Goal: Information Seeking & Learning: Learn about a topic

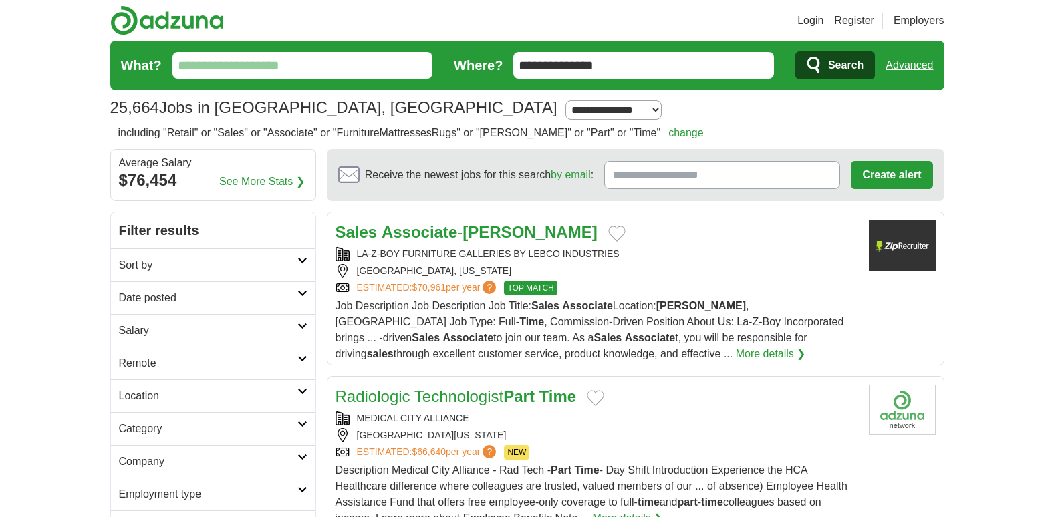
click at [275, 66] on input "What?" at bounding box center [302, 65] width 261 height 27
click at [259, 66] on input "What?" at bounding box center [302, 65] width 261 height 27
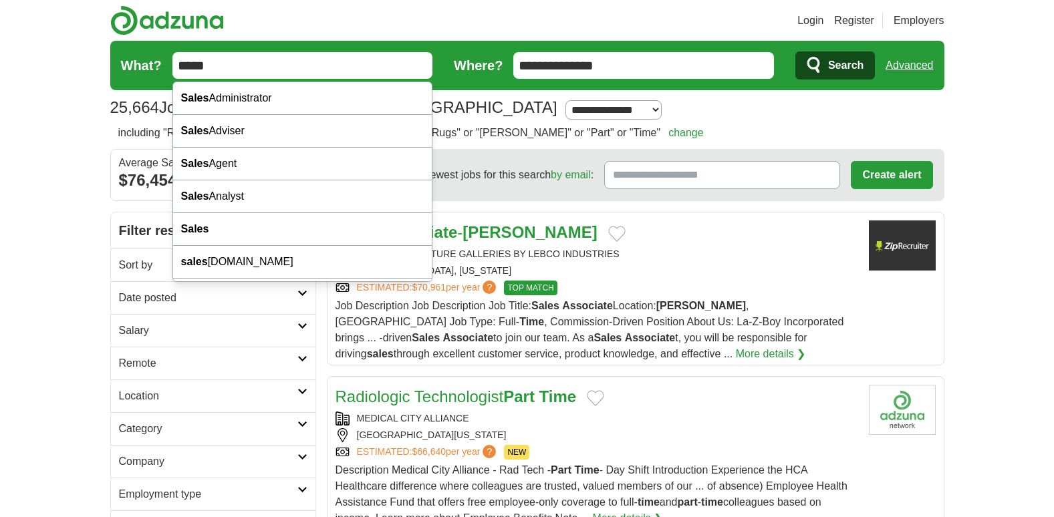
type input "*****"
click at [835, 61] on span "Search" at bounding box center [845, 65] width 35 height 27
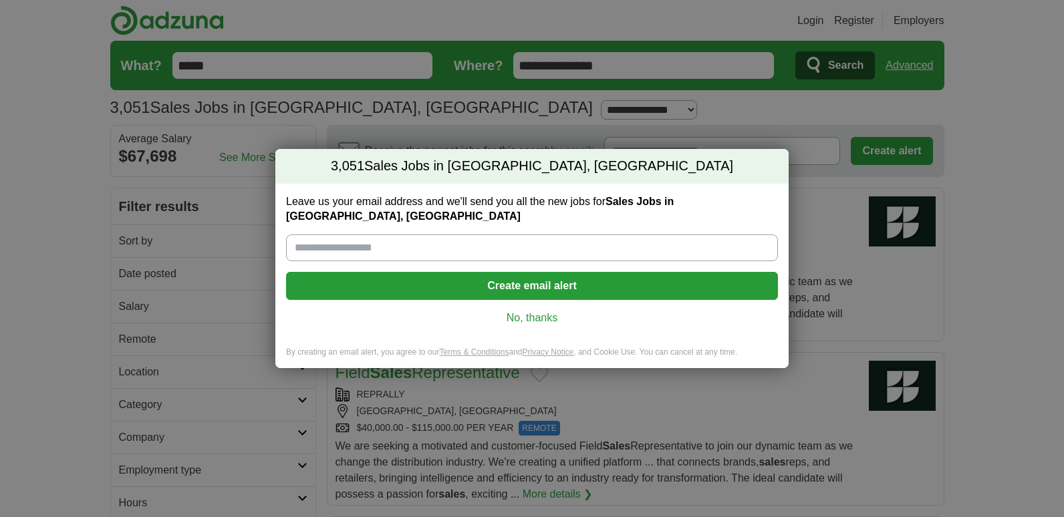
click at [545, 311] on link "No, thanks" at bounding box center [532, 318] width 470 height 15
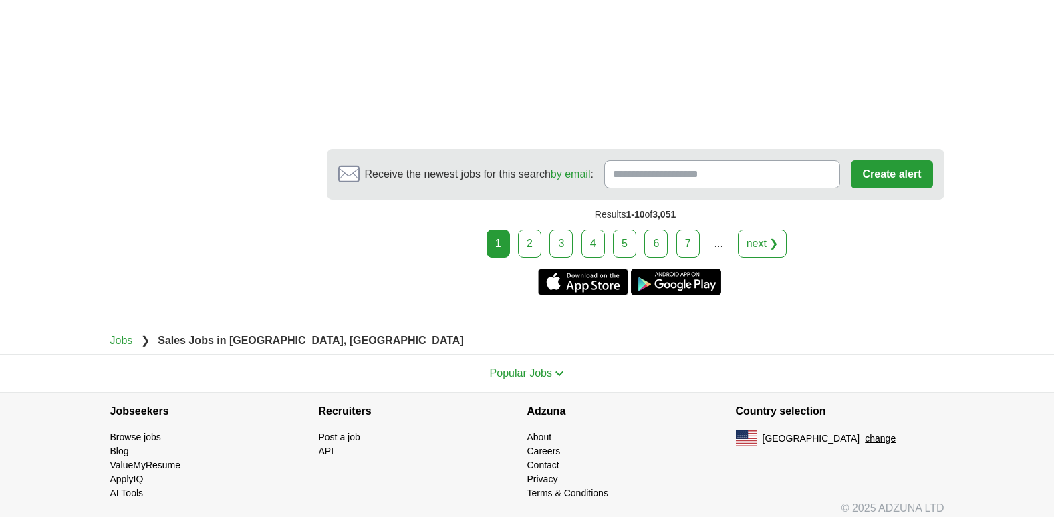
scroll to position [2515, 0]
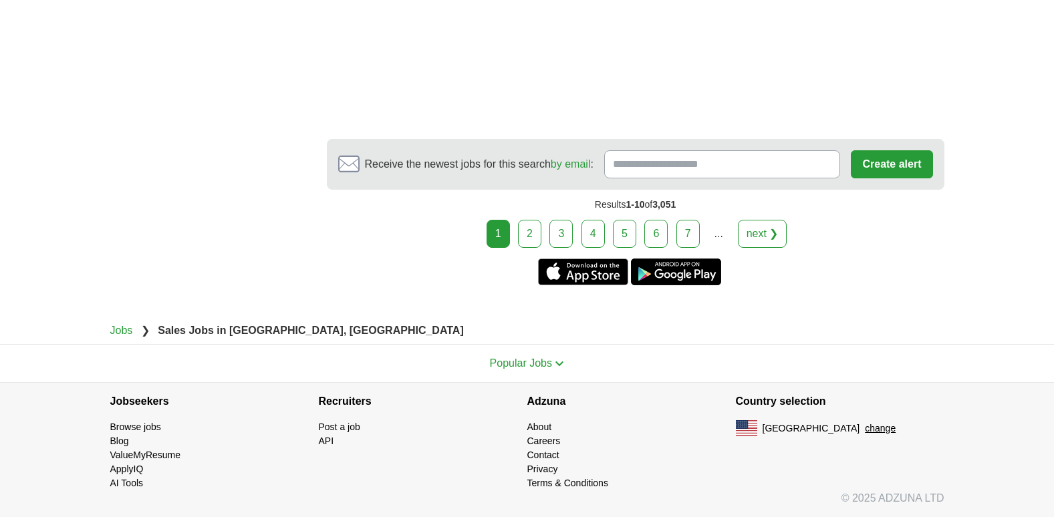
click at [684, 231] on link "7" at bounding box center [687, 234] width 23 height 28
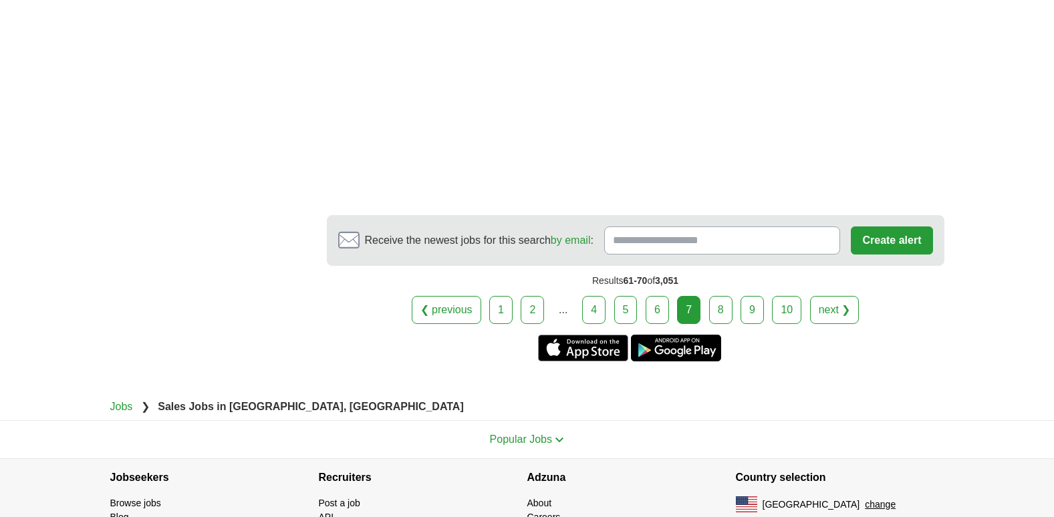
scroll to position [2424, 0]
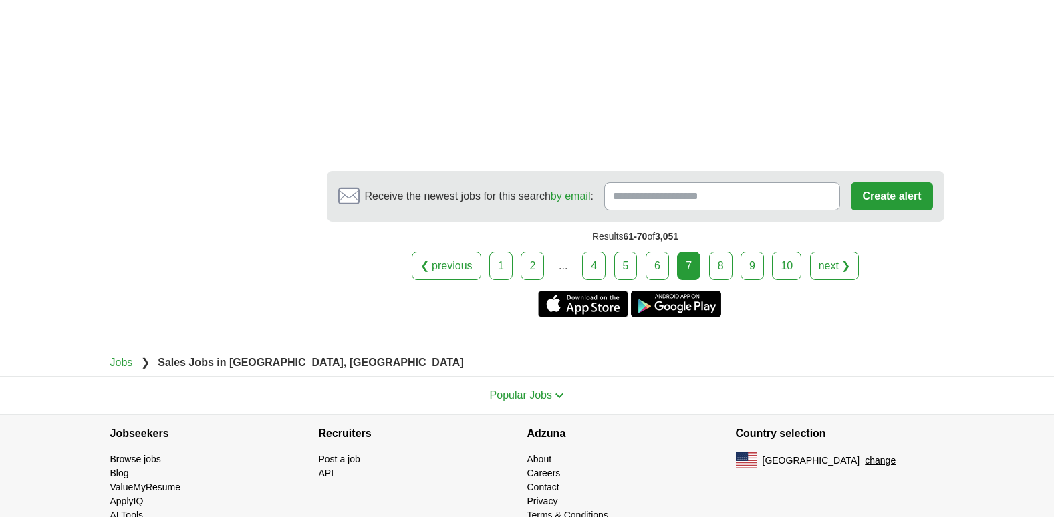
click at [718, 252] on link "8" at bounding box center [720, 266] width 23 height 28
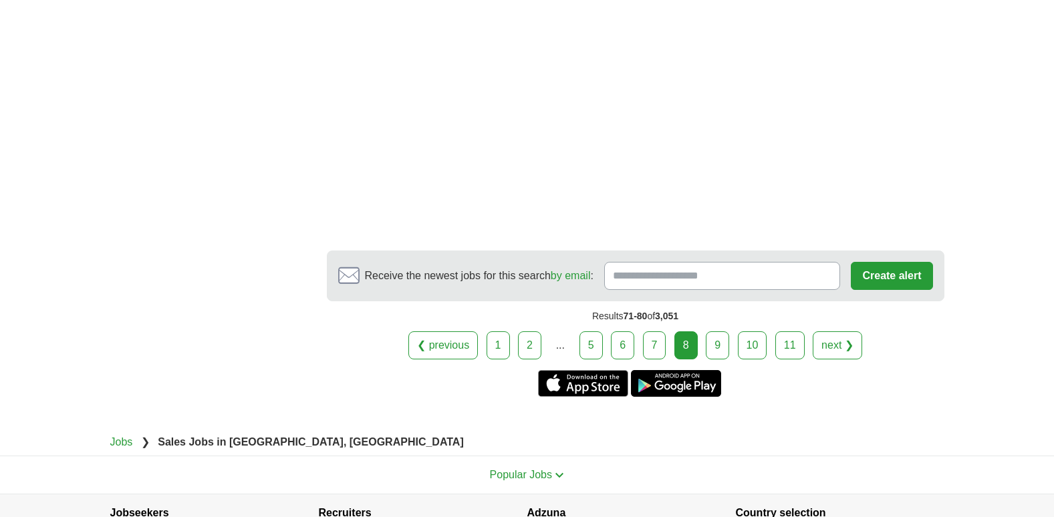
scroll to position [2380, 0]
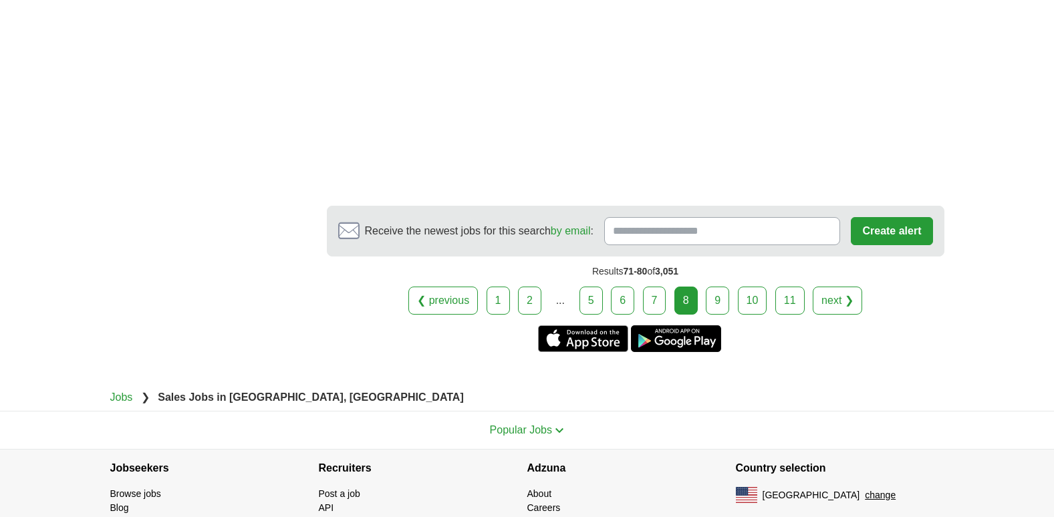
click at [714, 298] on link "9" at bounding box center [717, 301] width 23 height 28
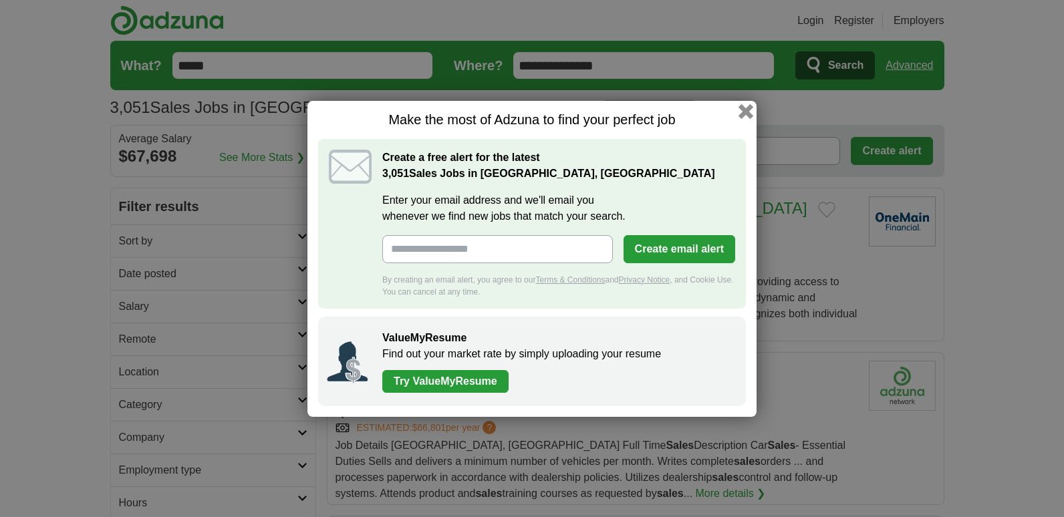
click at [749, 108] on button "button" at bounding box center [745, 111] width 15 height 15
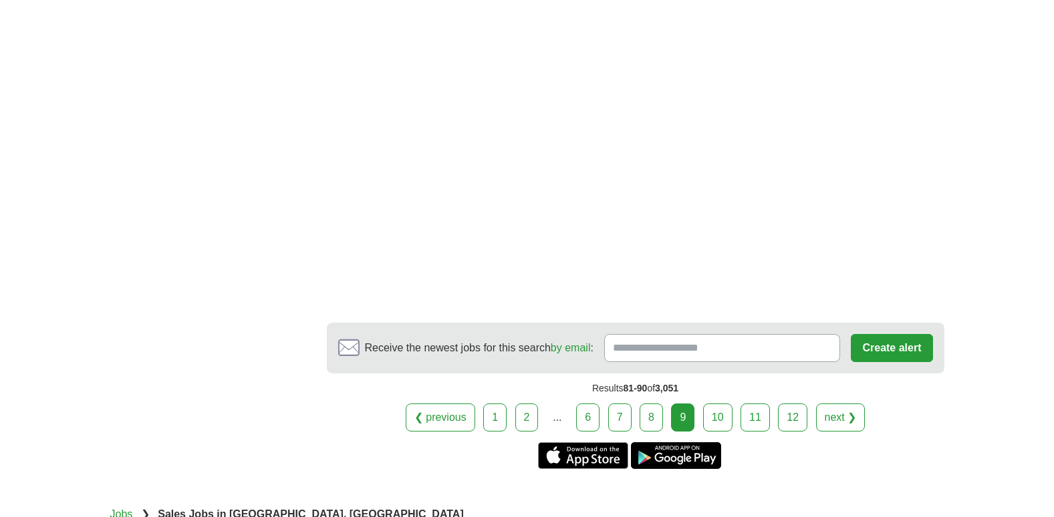
scroll to position [2379, 0]
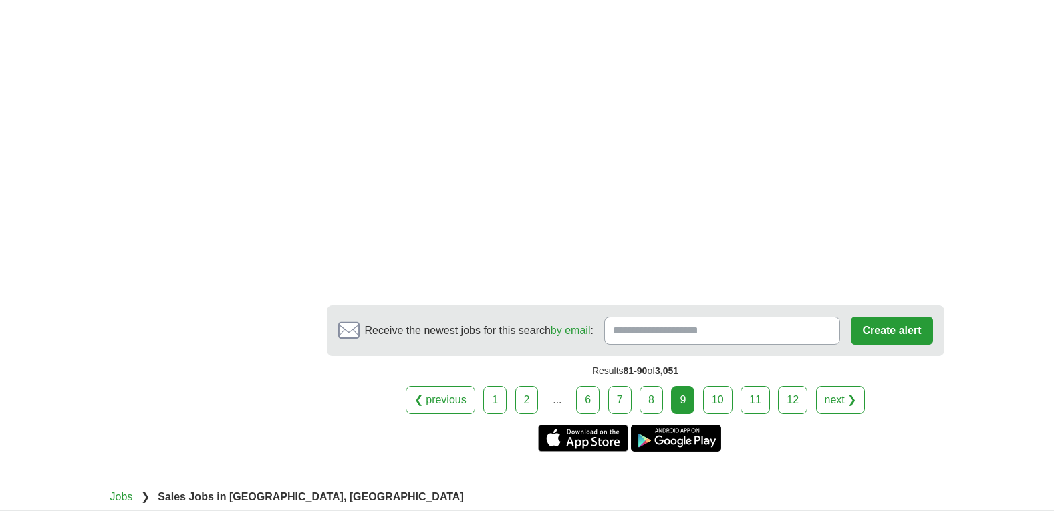
click at [710, 386] on link "10" at bounding box center [717, 400] width 29 height 28
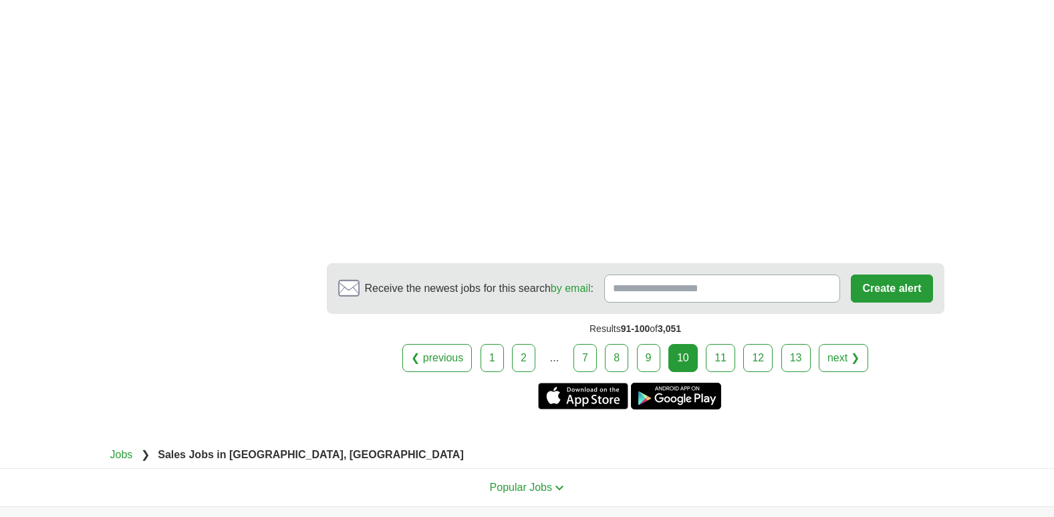
scroll to position [2460, 0]
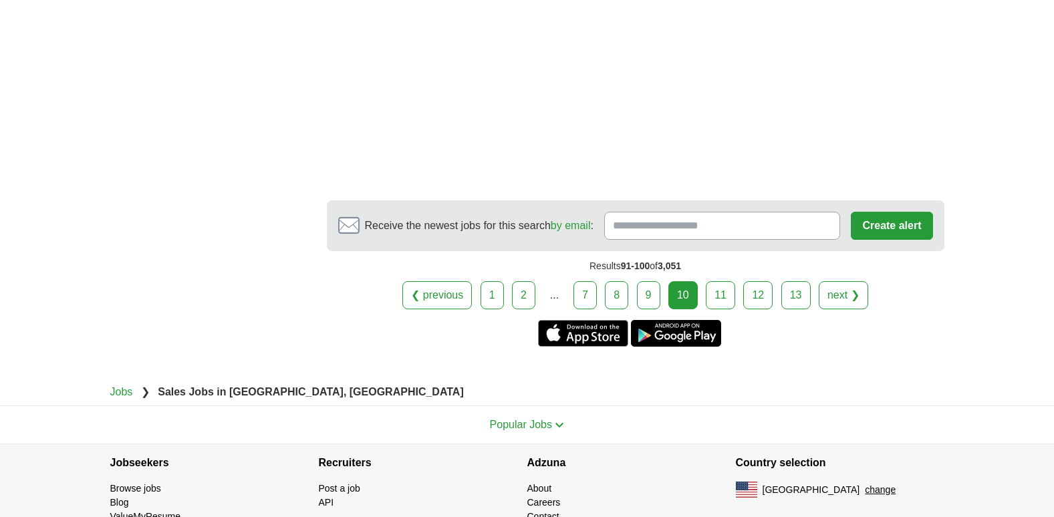
click at [722, 281] on link "11" at bounding box center [720, 295] width 29 height 28
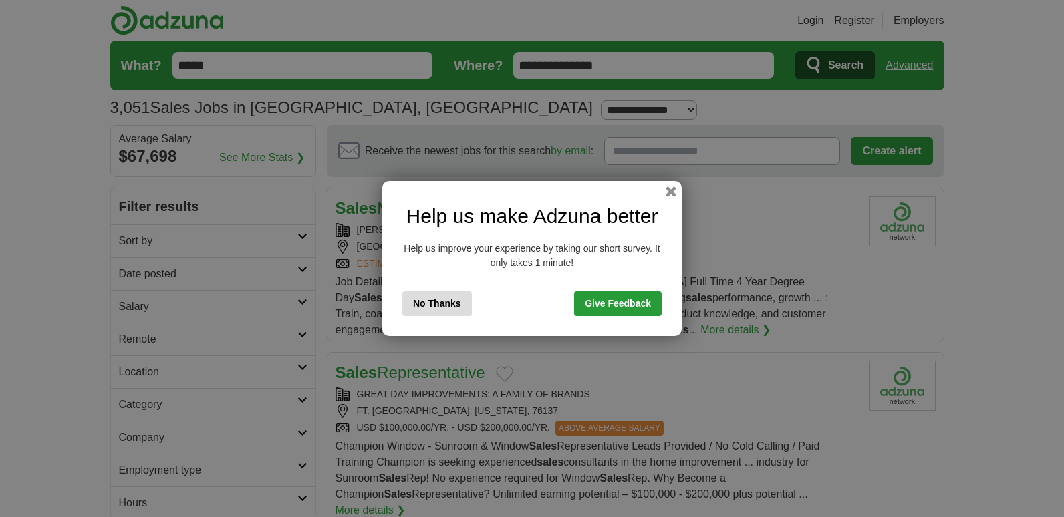
click at [430, 295] on button "No Thanks" at bounding box center [437, 303] width 70 height 25
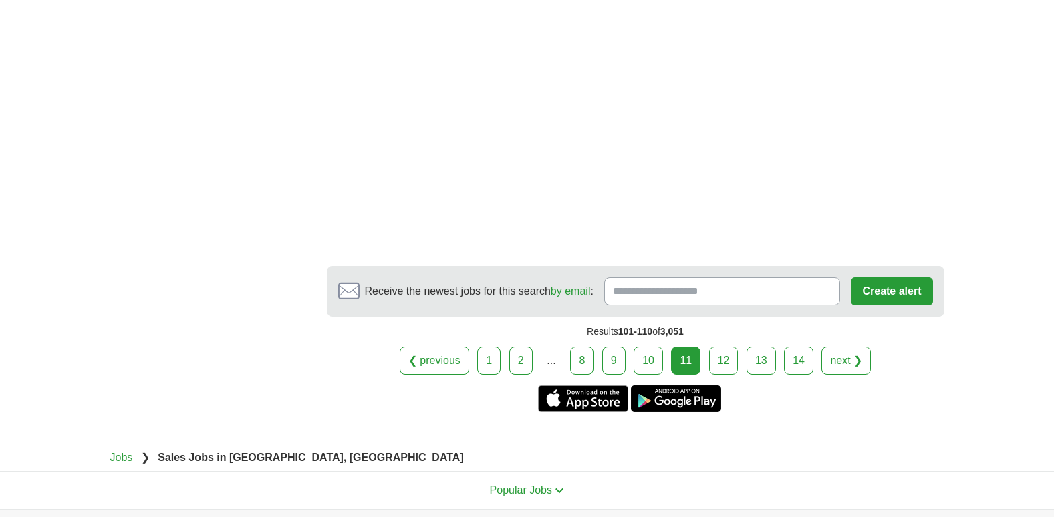
scroll to position [2486, 0]
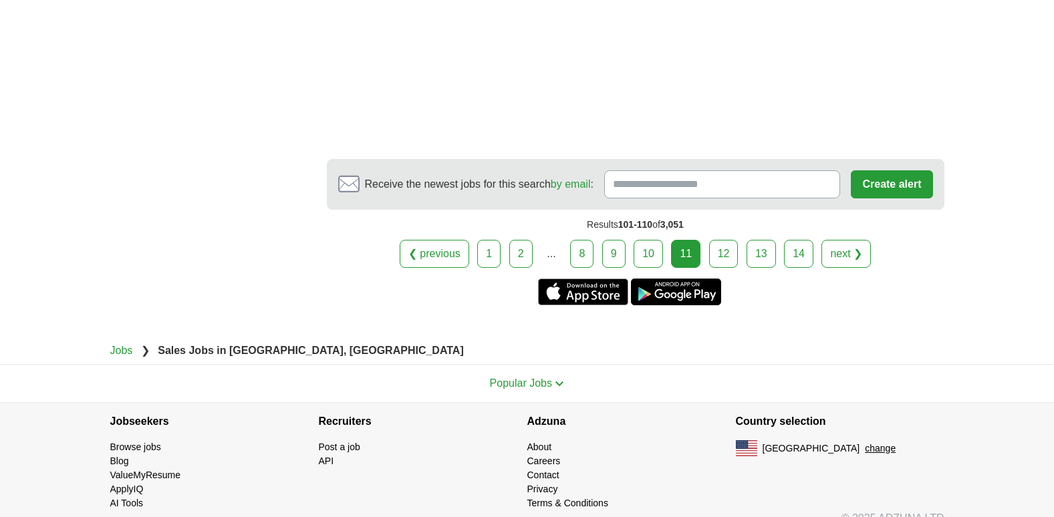
click at [723, 240] on link "12" at bounding box center [723, 254] width 29 height 28
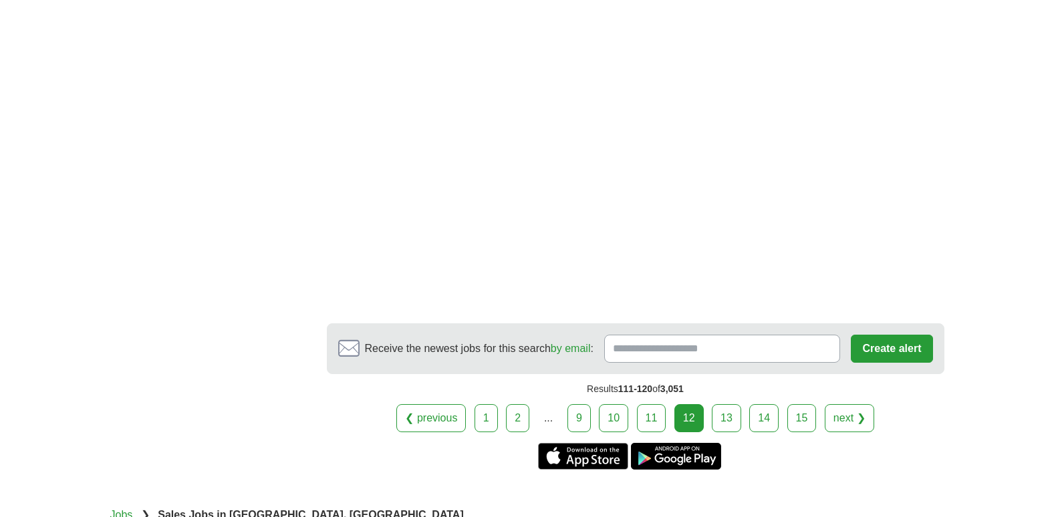
scroll to position [2451, 0]
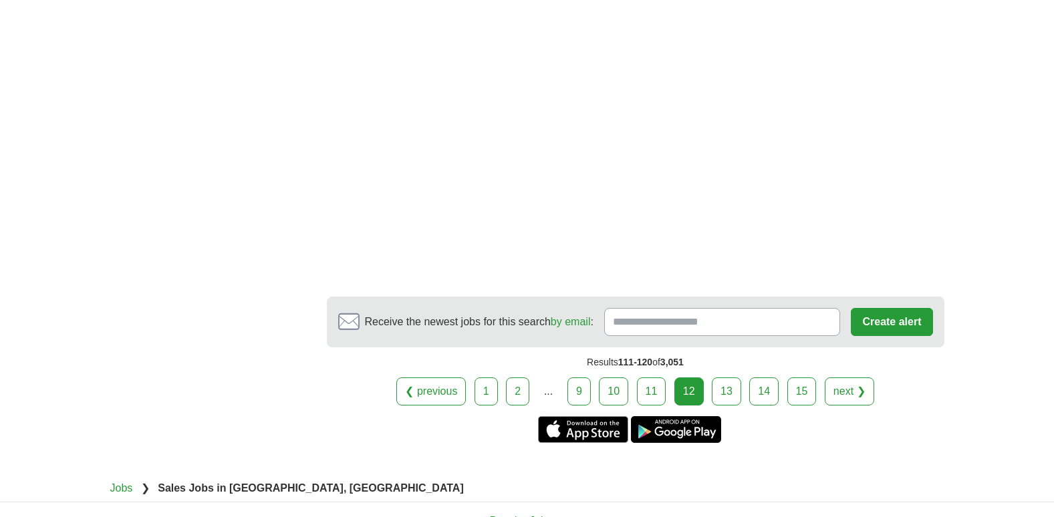
click at [724, 378] on link "13" at bounding box center [726, 392] width 29 height 28
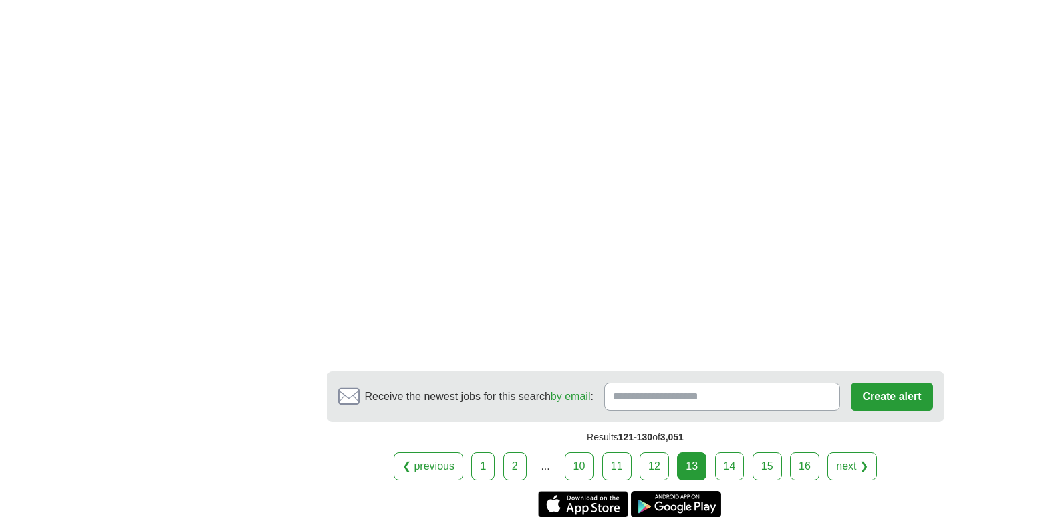
scroll to position [2370, 0]
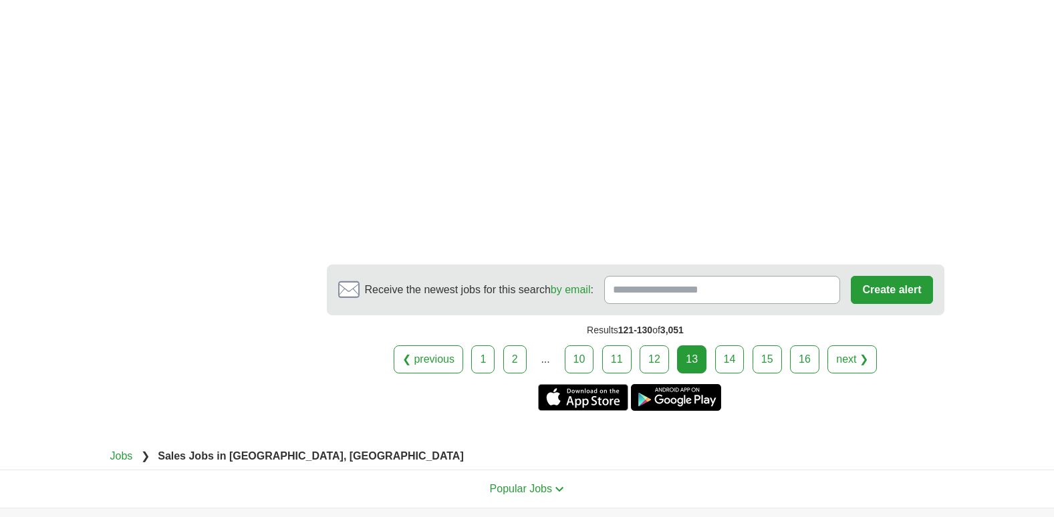
click at [733, 346] on link "14" at bounding box center [729, 360] width 29 height 28
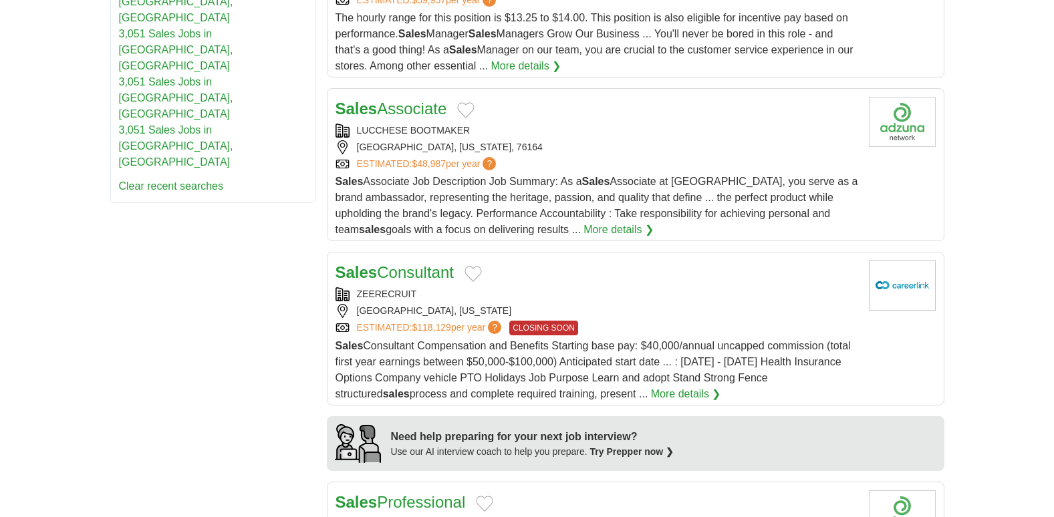
scroll to position [900, 0]
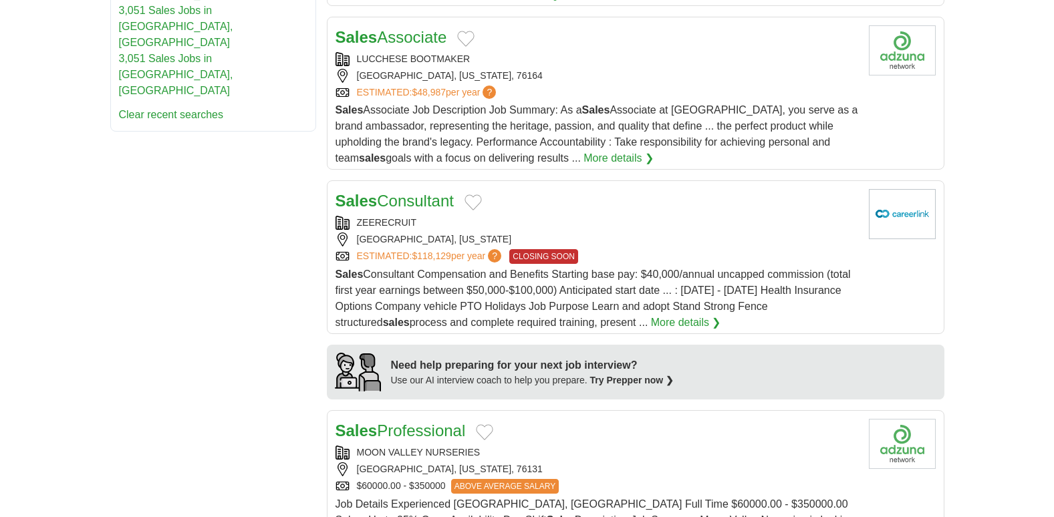
click at [385, 216] on div "ZEERECRUIT" at bounding box center [596, 223] width 523 height 14
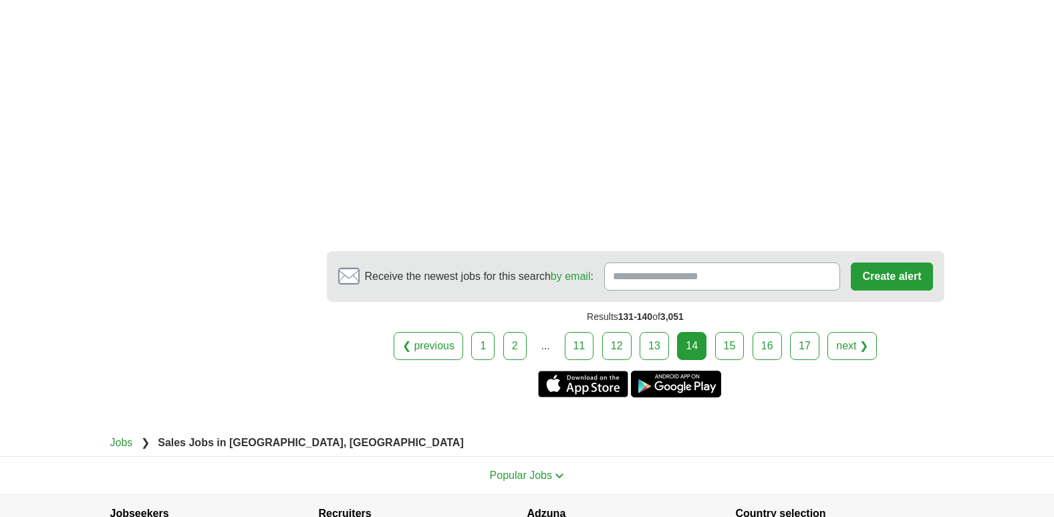
scroll to position [2638, 0]
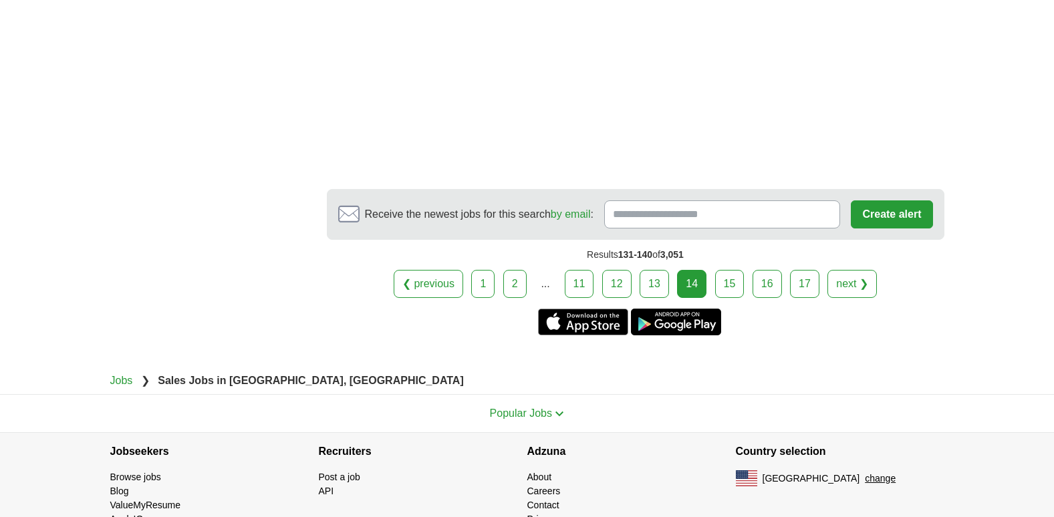
click at [727, 270] on link "15" at bounding box center [729, 284] width 29 height 28
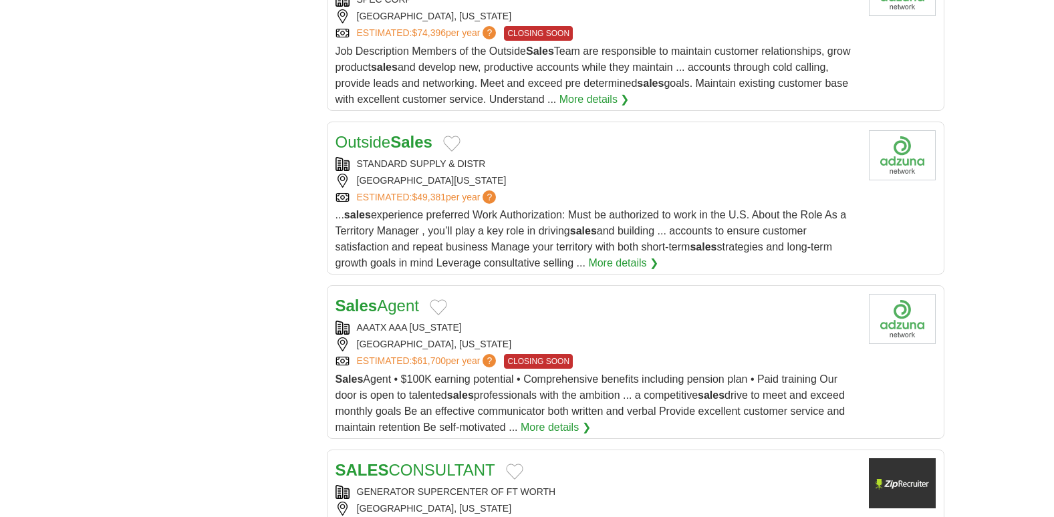
scroll to position [1462, 0]
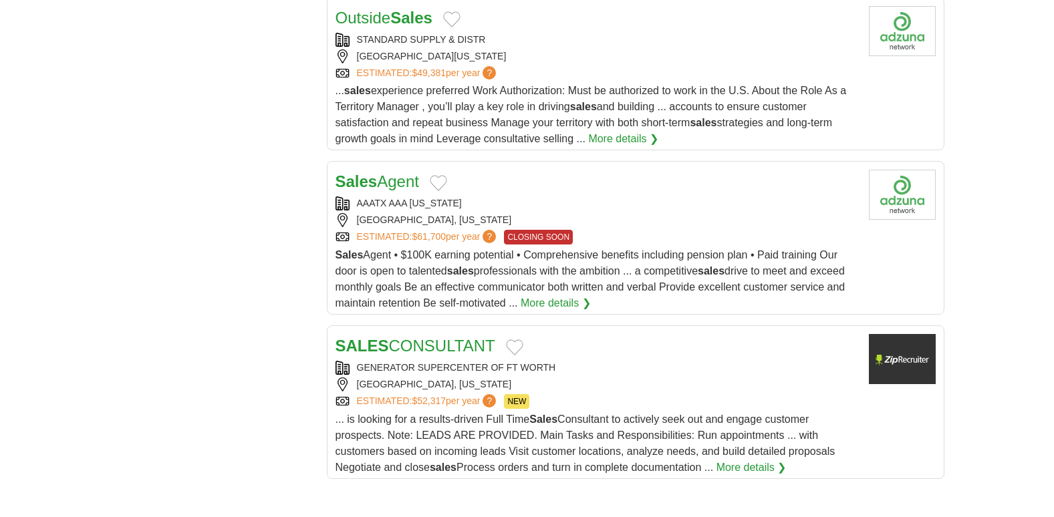
click at [907, 350] on img at bounding box center [902, 359] width 67 height 50
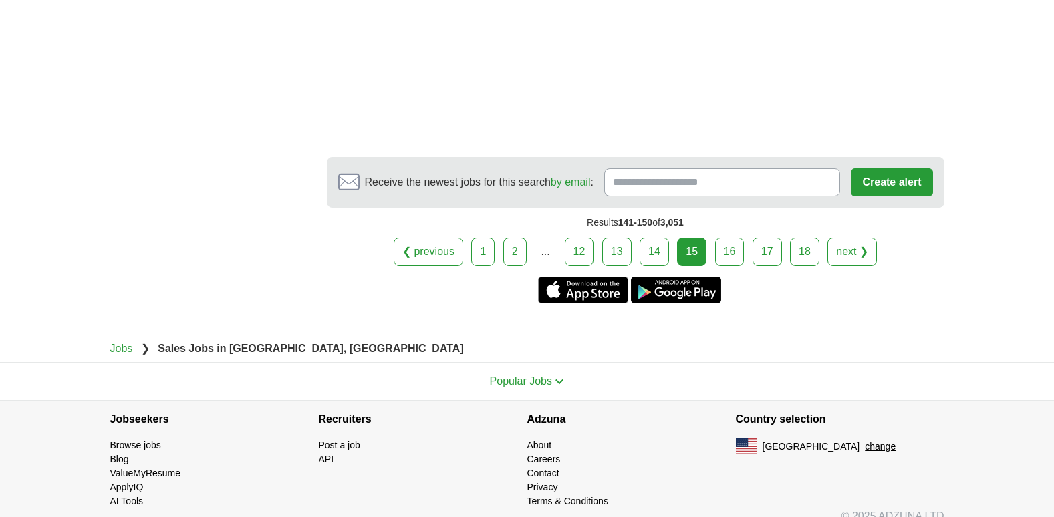
scroll to position [2496, 0]
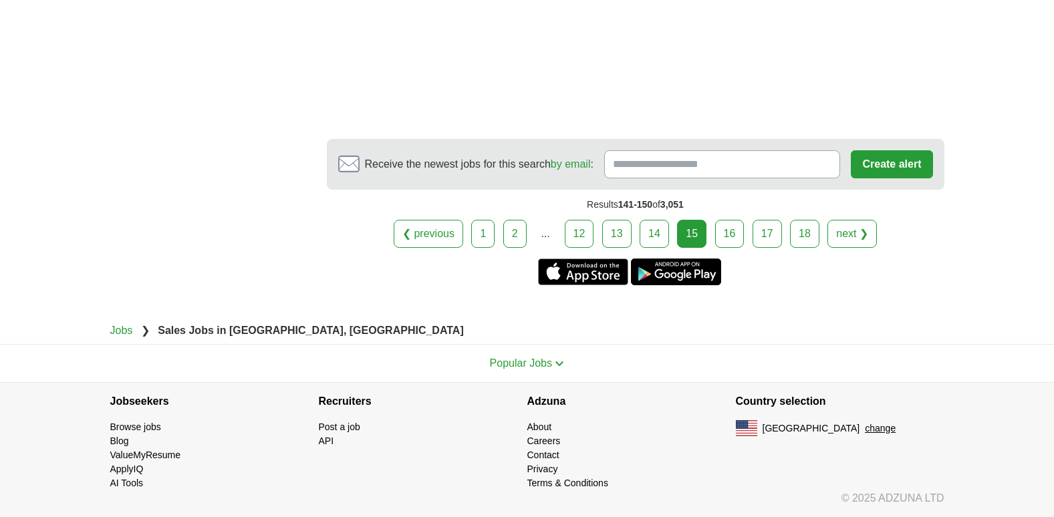
click at [729, 227] on link "16" at bounding box center [729, 234] width 29 height 28
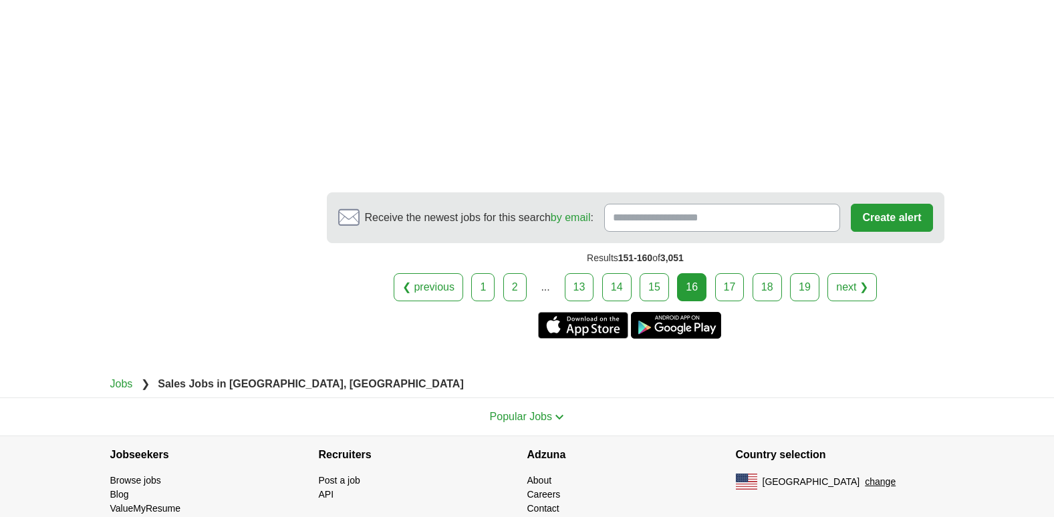
scroll to position [2522, 0]
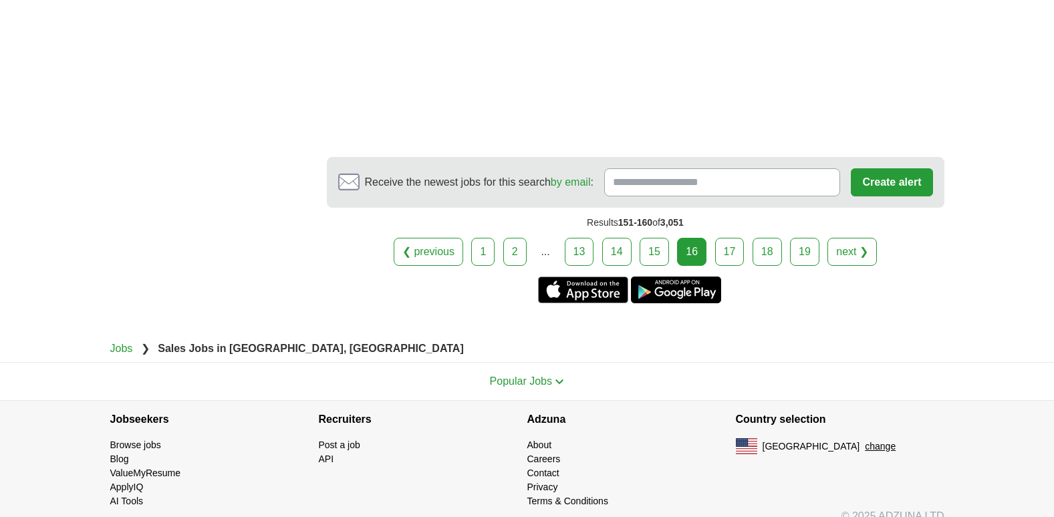
click at [731, 246] on link "17" at bounding box center [729, 252] width 29 height 28
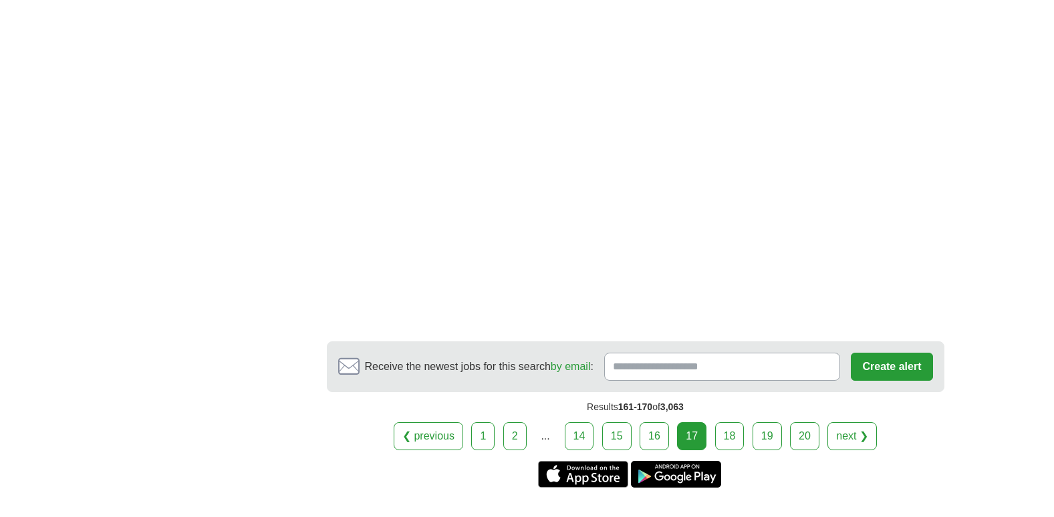
scroll to position [2353, 0]
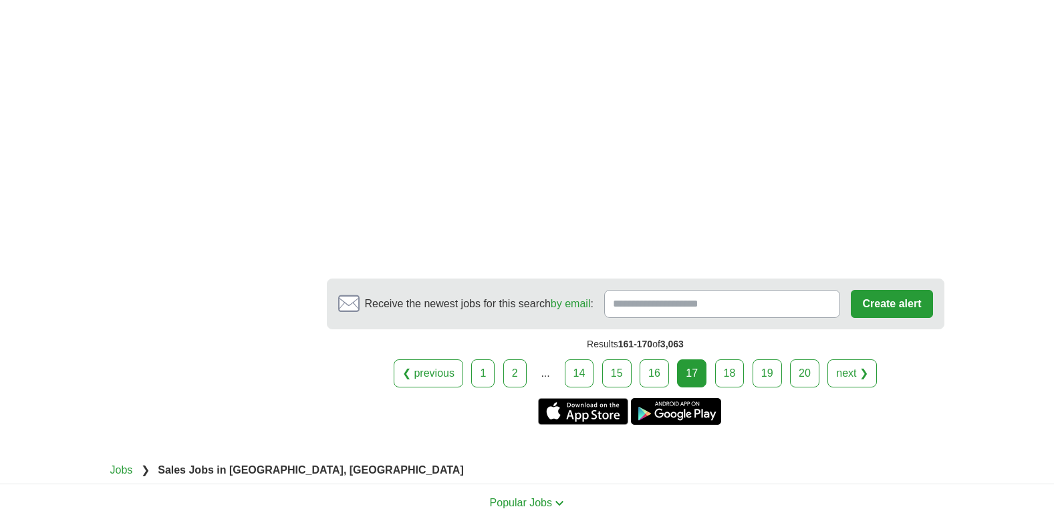
click at [732, 368] on link "18" at bounding box center [729, 374] width 29 height 28
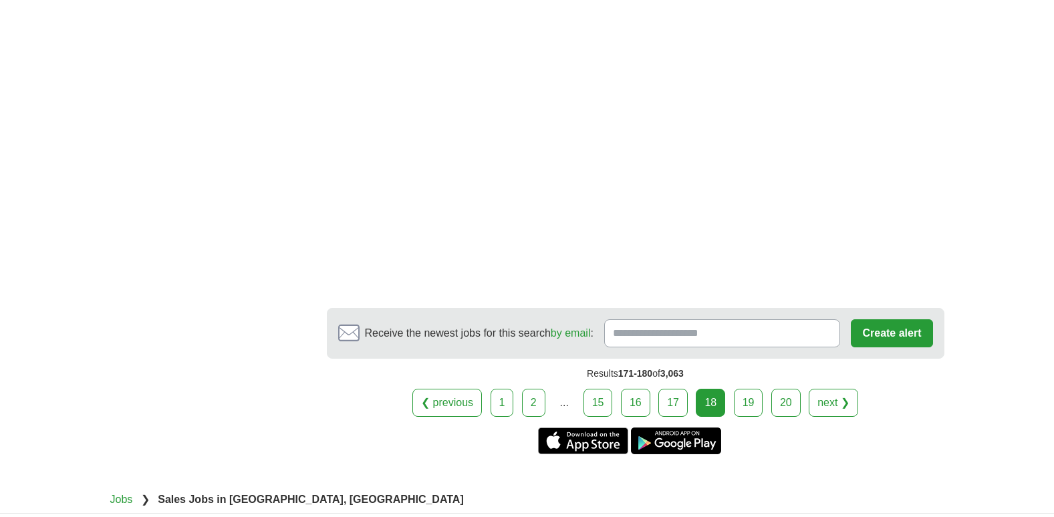
scroll to position [2398, 0]
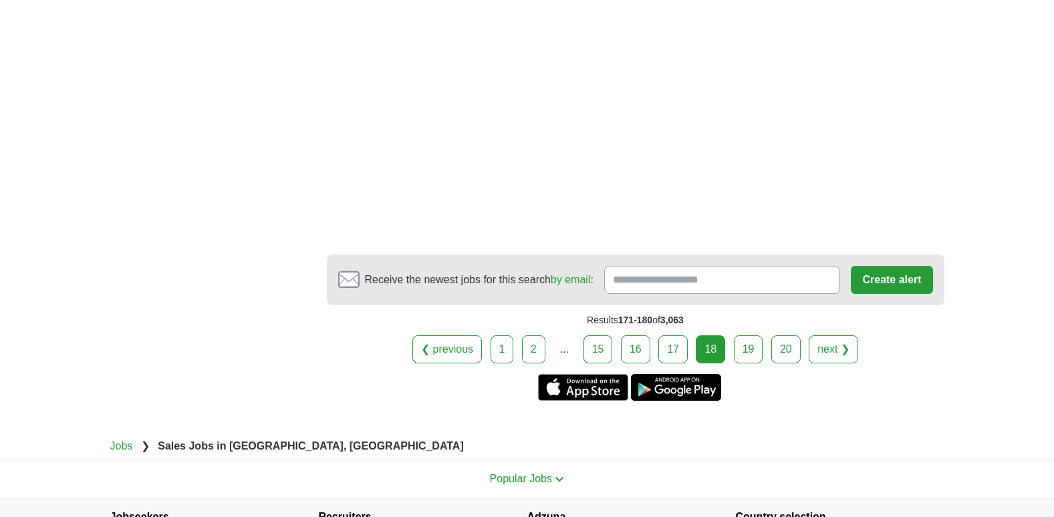
click at [746, 345] on link "19" at bounding box center [748, 349] width 29 height 28
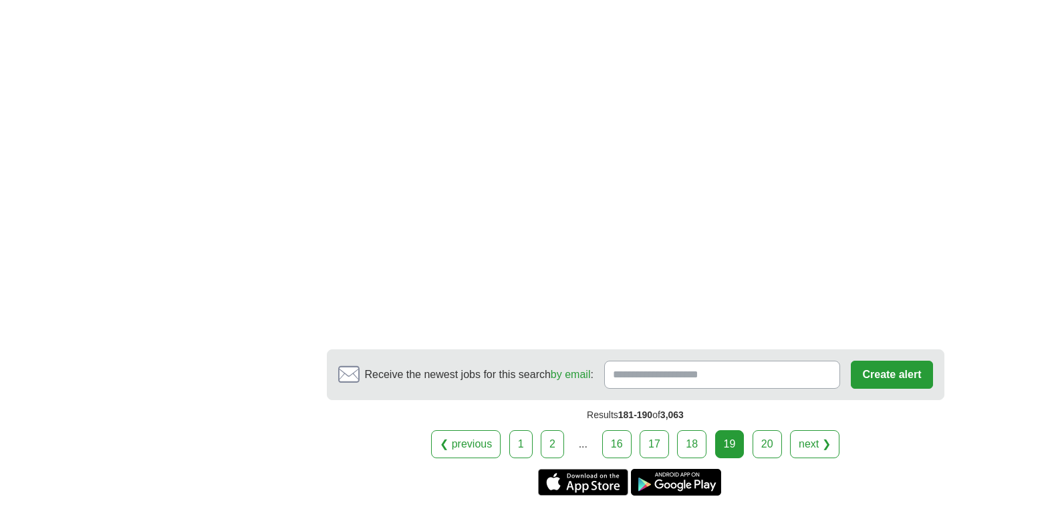
scroll to position [2318, 0]
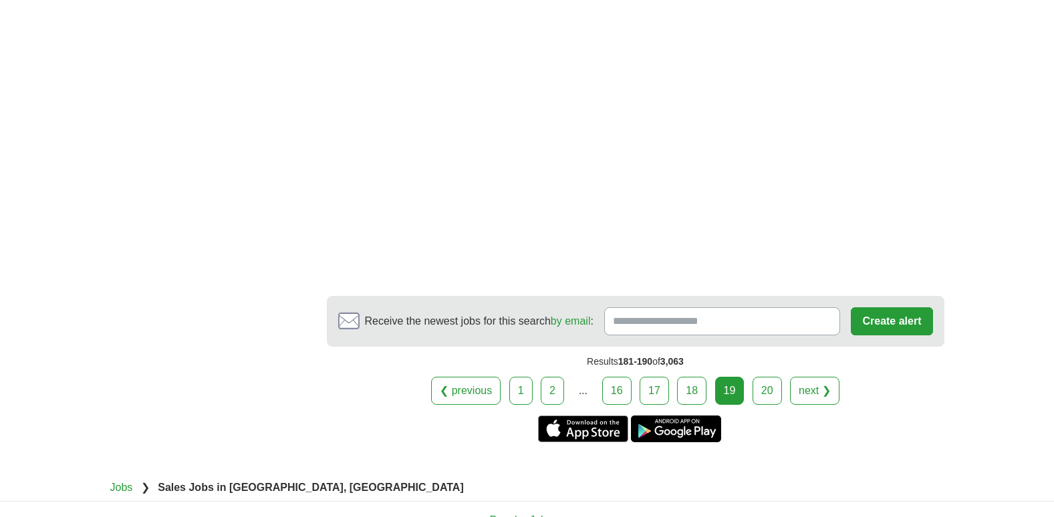
click at [769, 384] on link "20" at bounding box center [766, 391] width 29 height 28
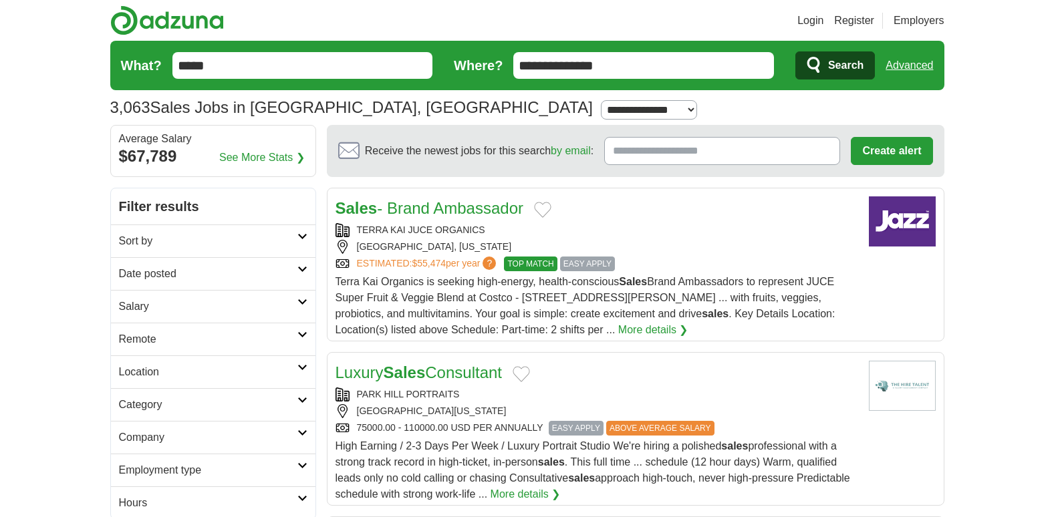
click at [449, 236] on div "TERRA KAI JUCE ORGANICS" at bounding box center [596, 230] width 523 height 14
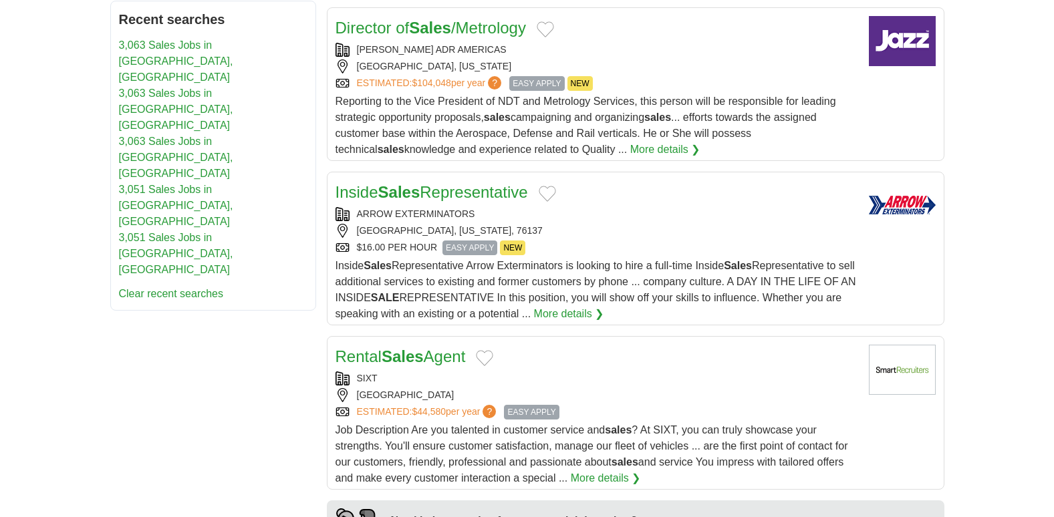
scroll to position [802, 0]
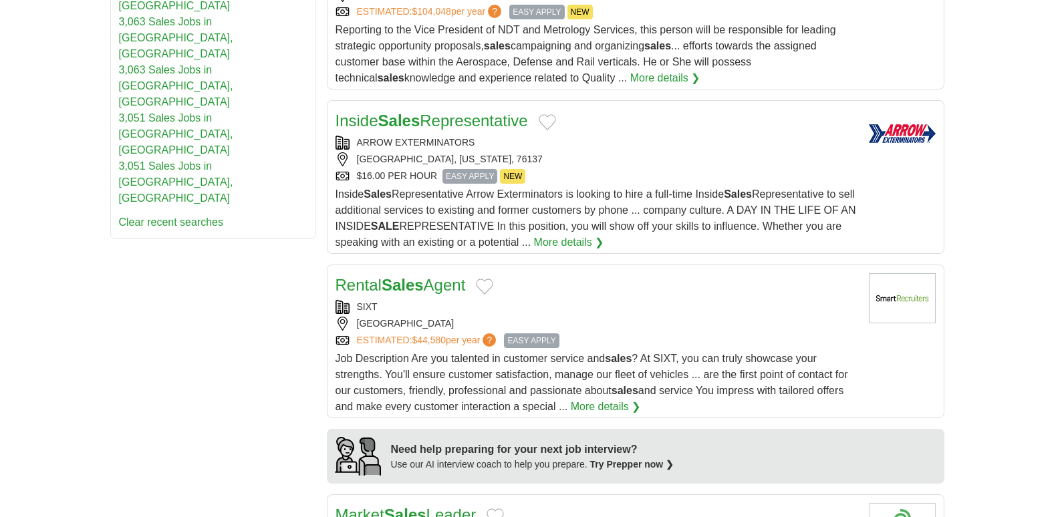
click at [413, 289] on strong "Sales" at bounding box center [403, 285] width 42 height 18
click at [404, 127] on strong "Sales" at bounding box center [399, 121] width 42 height 18
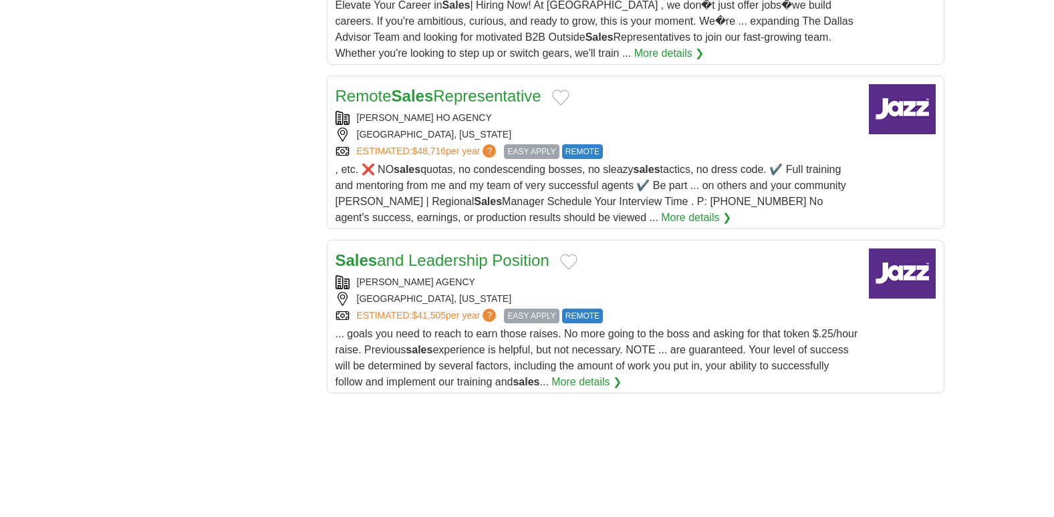
scroll to position [1577, 0]
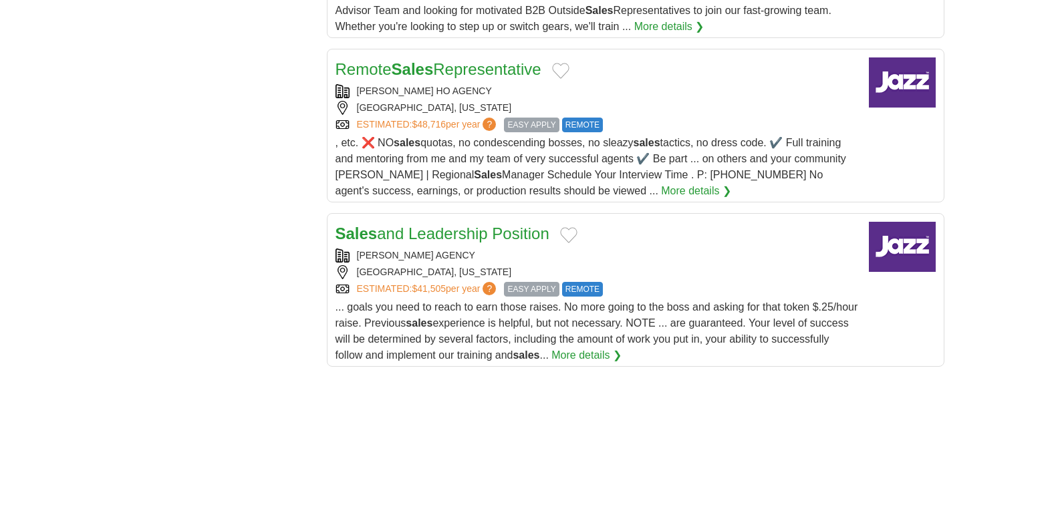
click at [573, 353] on link "More details ❯" at bounding box center [586, 356] width 70 height 16
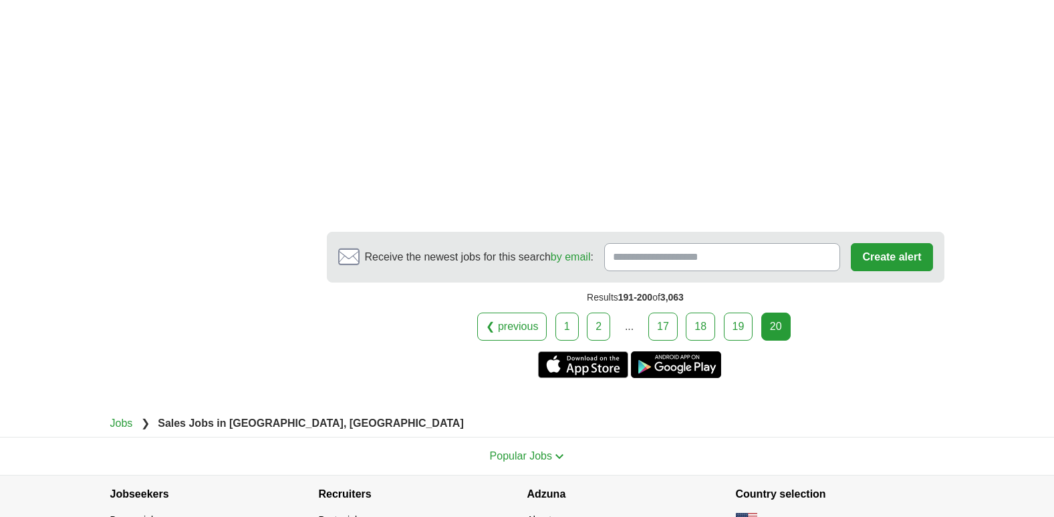
scroll to position [2388, 0]
